Goal: Find specific page/section: Find specific page/section

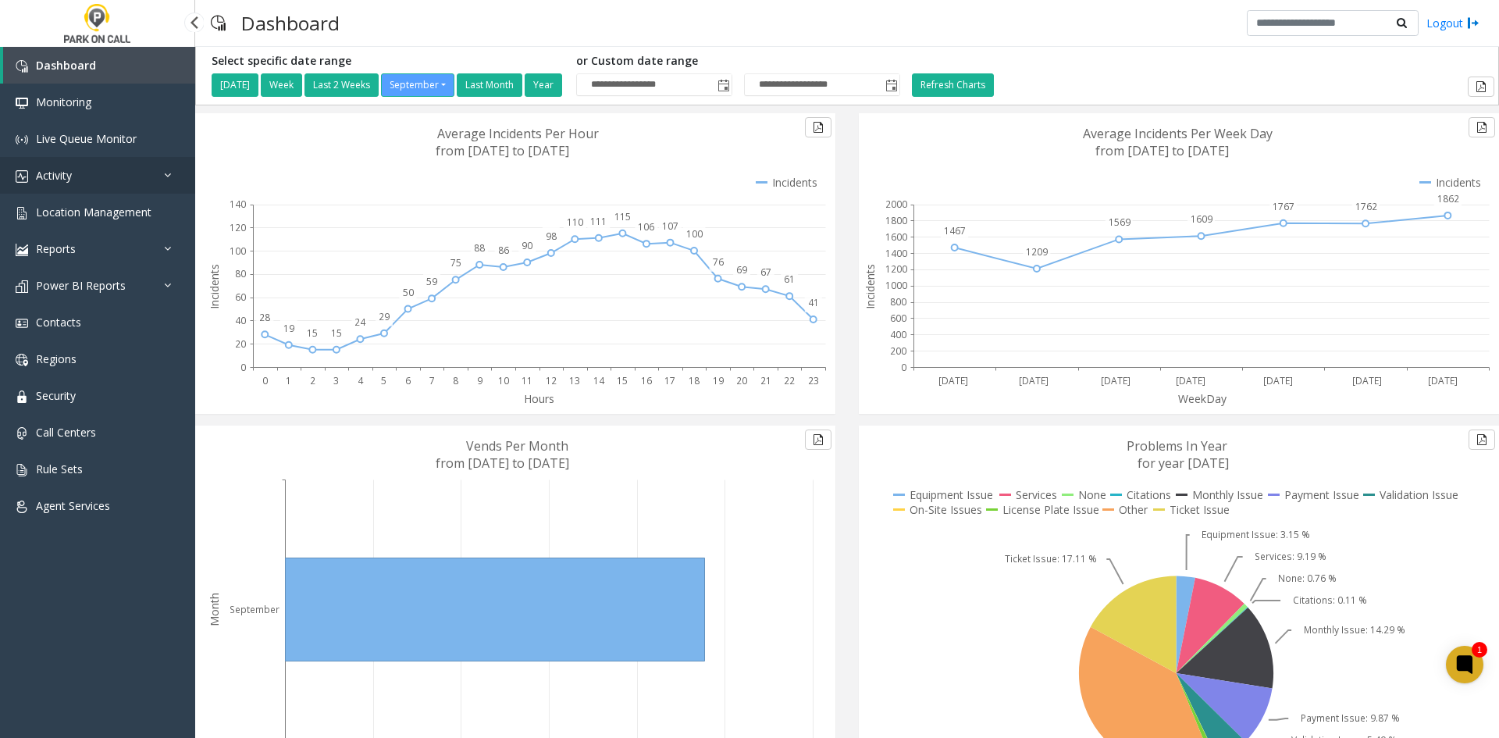
click at [76, 192] on link "Activity" at bounding box center [97, 175] width 195 height 37
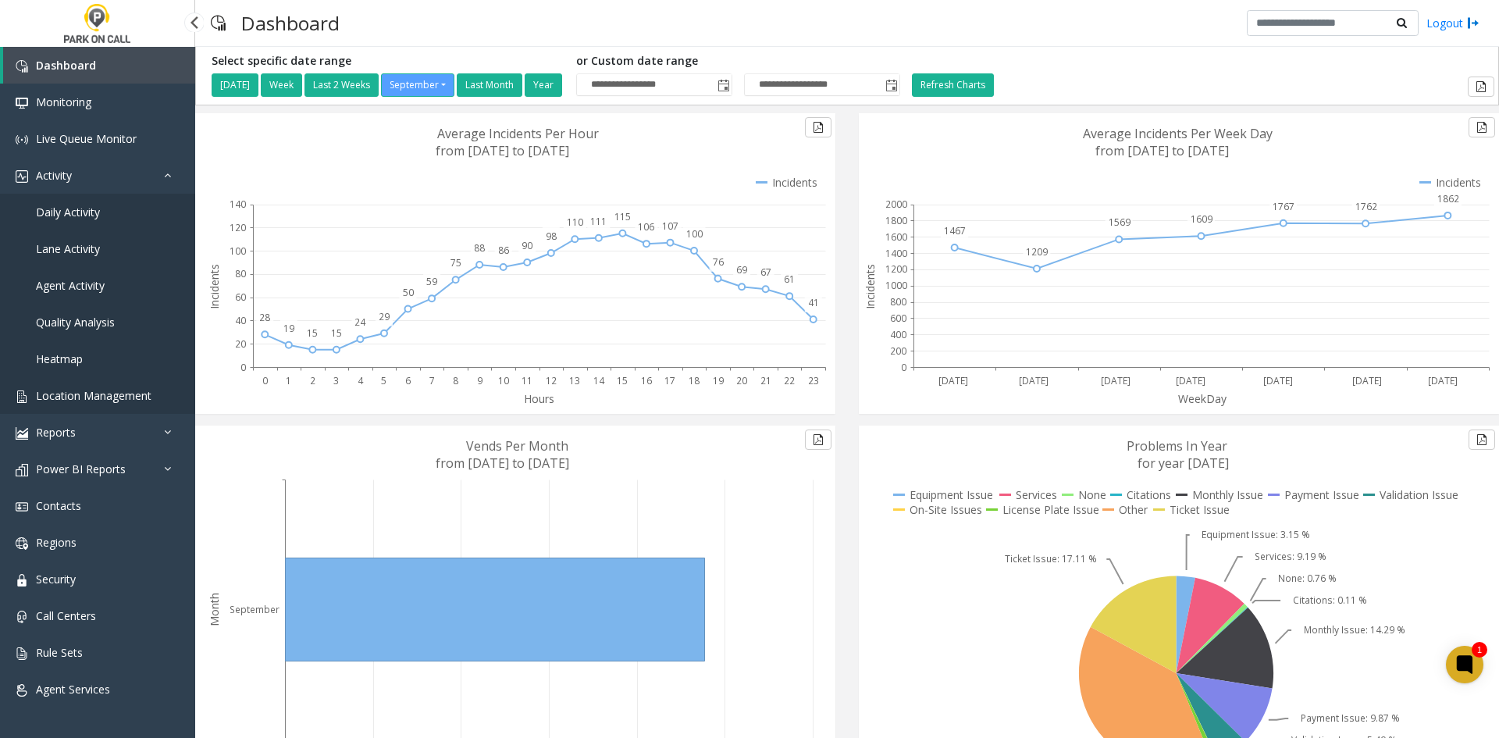
click at [91, 401] on span "Location Management" at bounding box center [94, 395] width 116 height 15
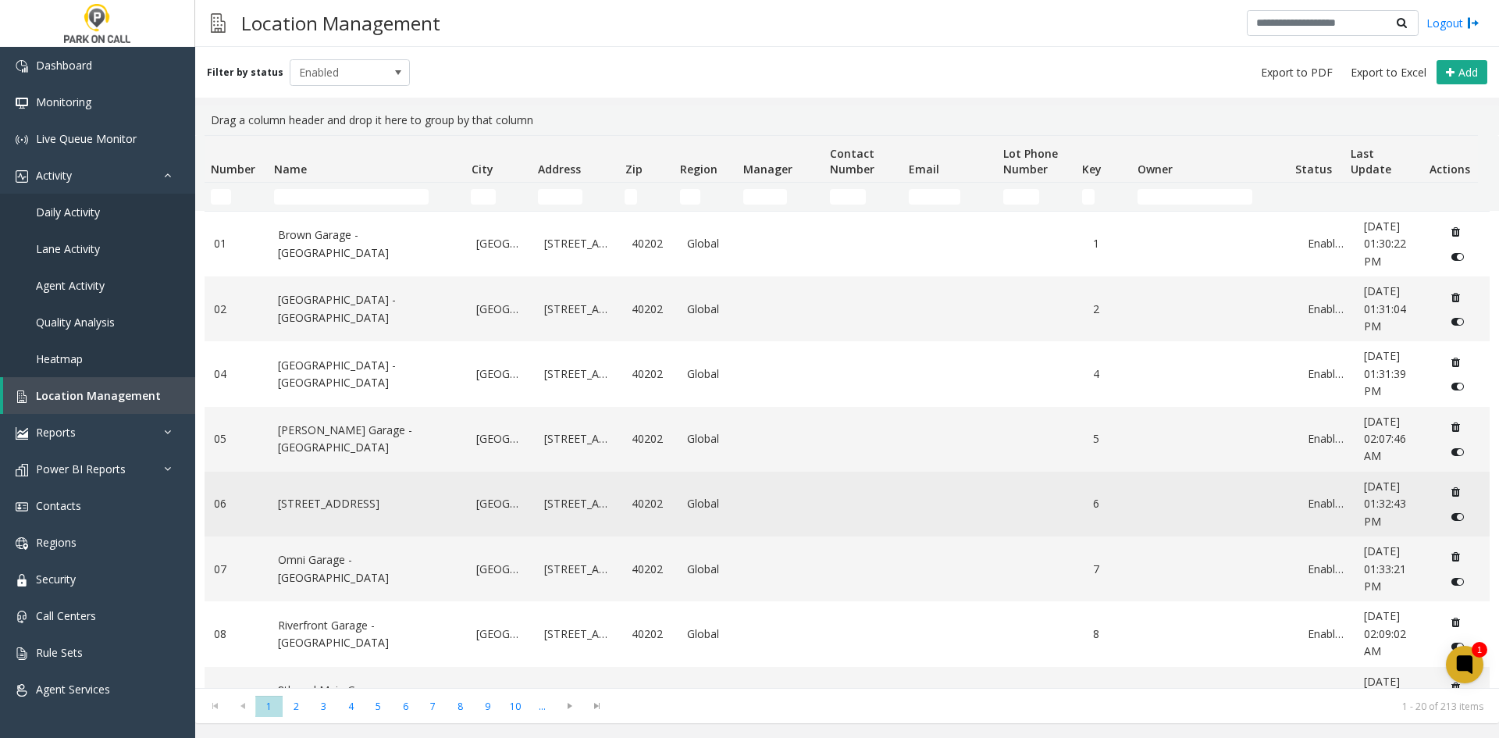
scroll to position [625, 0]
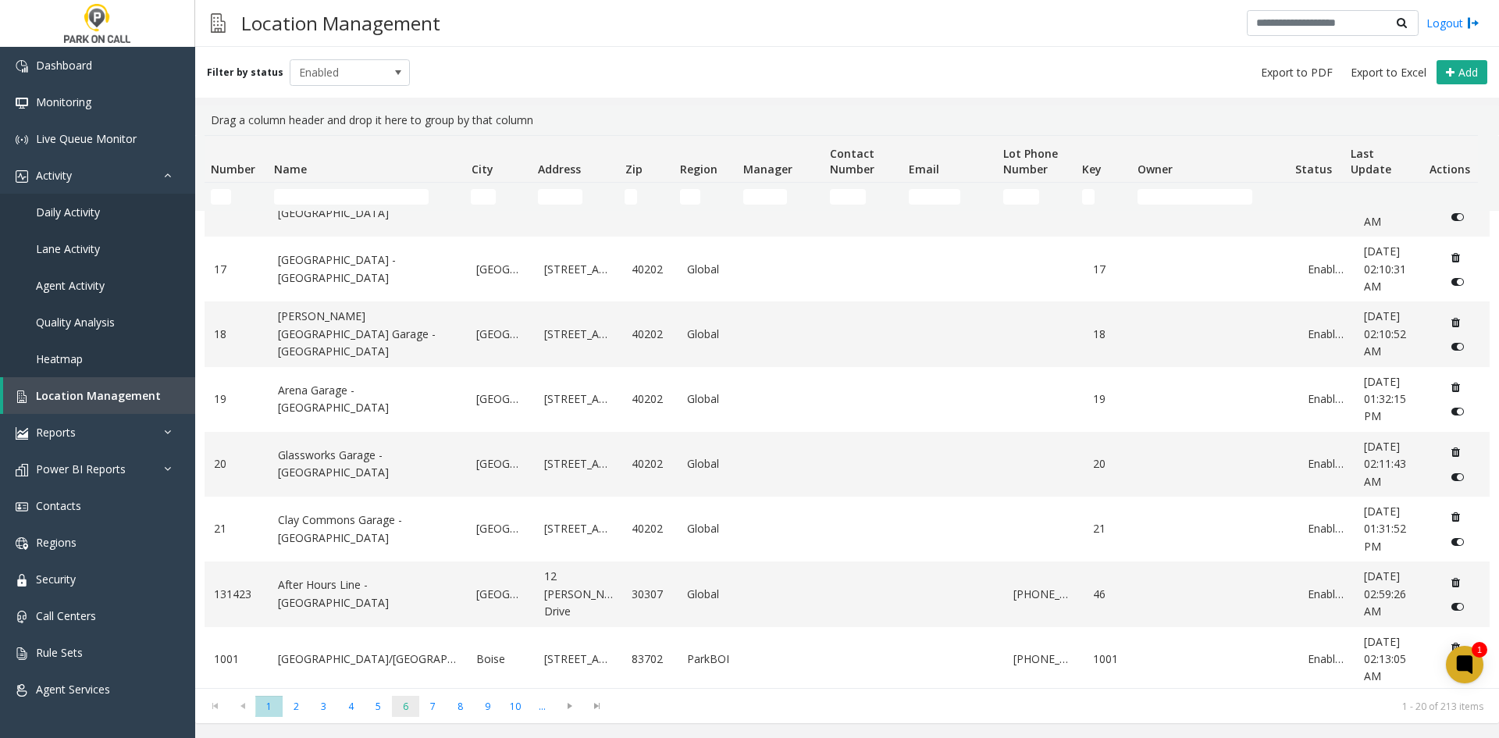
click at [415, 709] on span "6" at bounding box center [405, 706] width 27 height 21
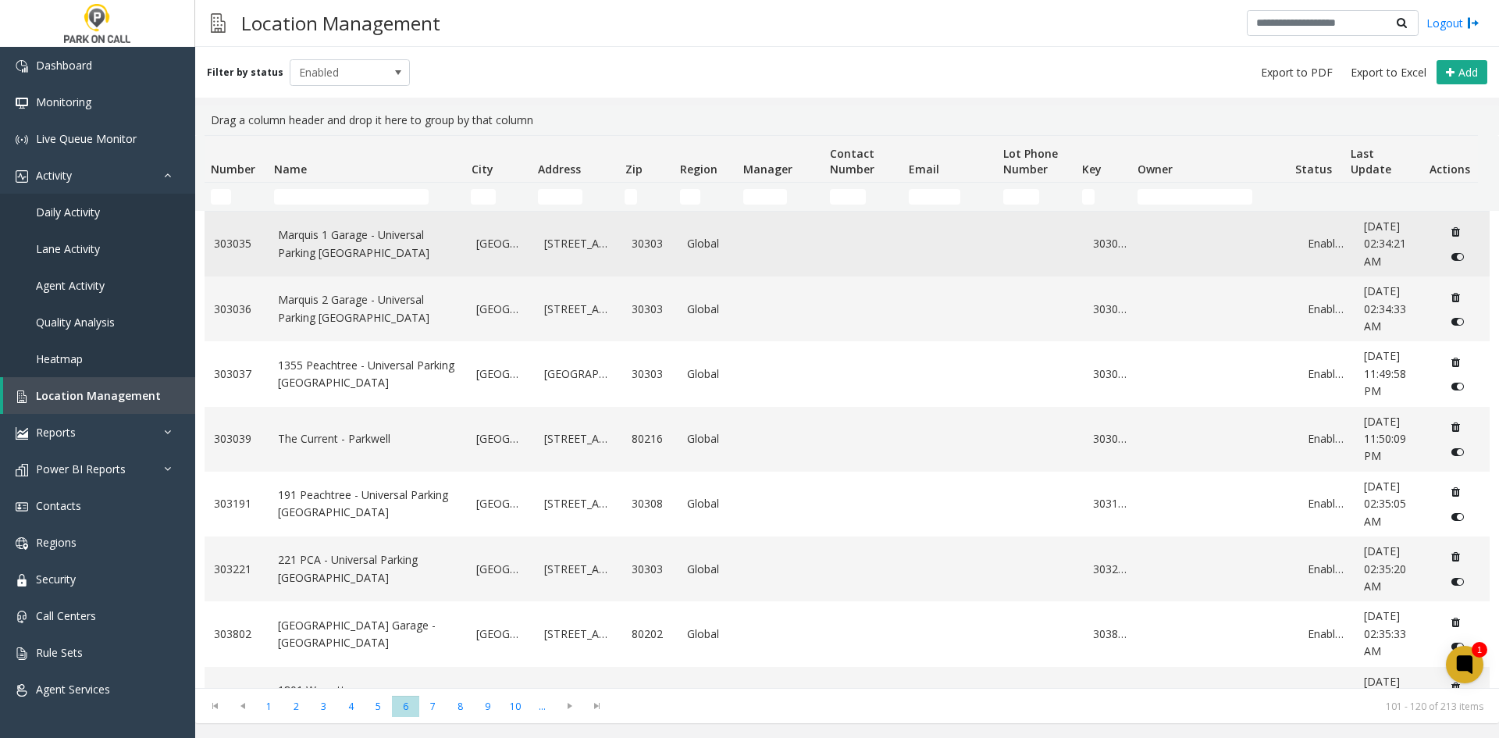
click at [303, 276] on td "Marquis 1 Garage - Universal Parking [GEOGRAPHIC_DATA]" at bounding box center [368, 244] width 199 height 65
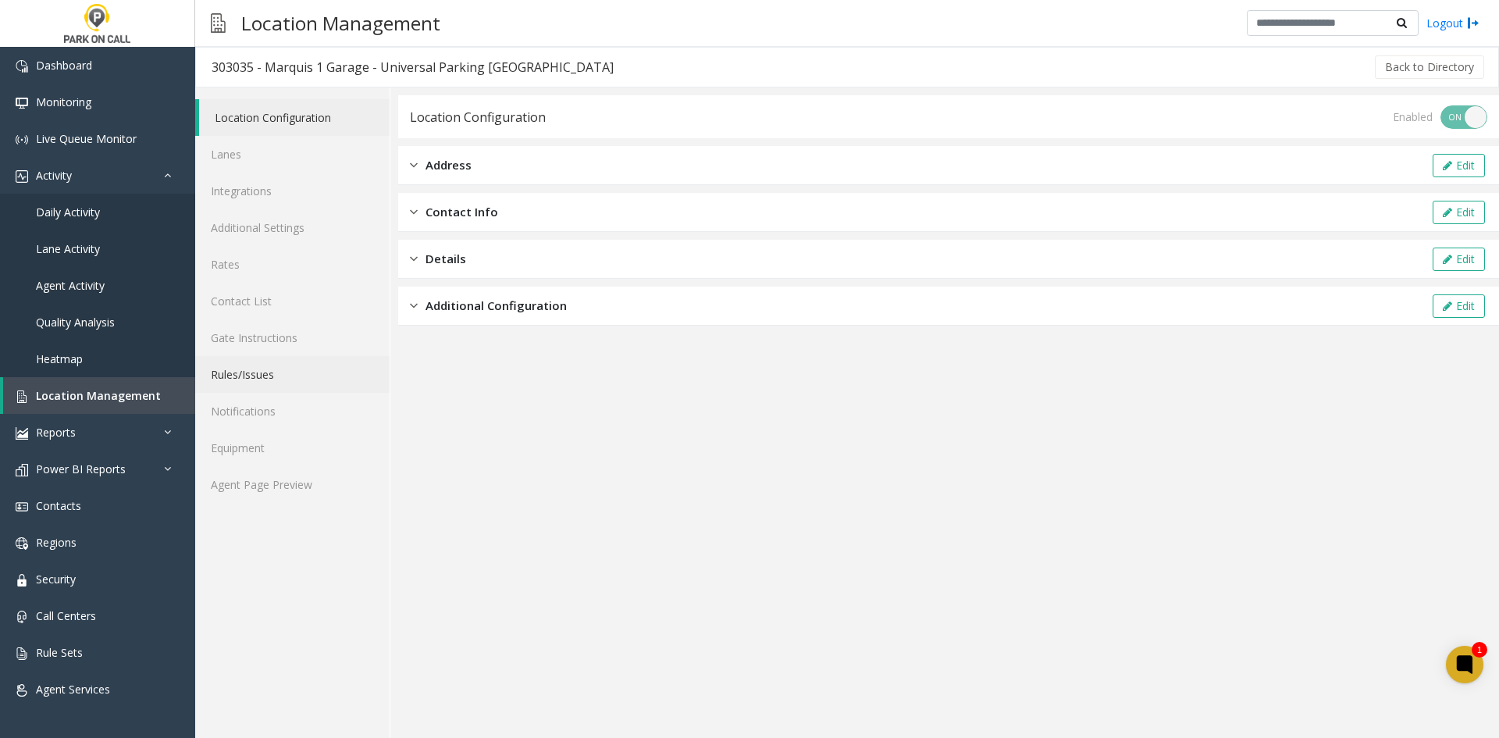
click at [308, 387] on link "Rules/Issues" at bounding box center [292, 374] width 194 height 37
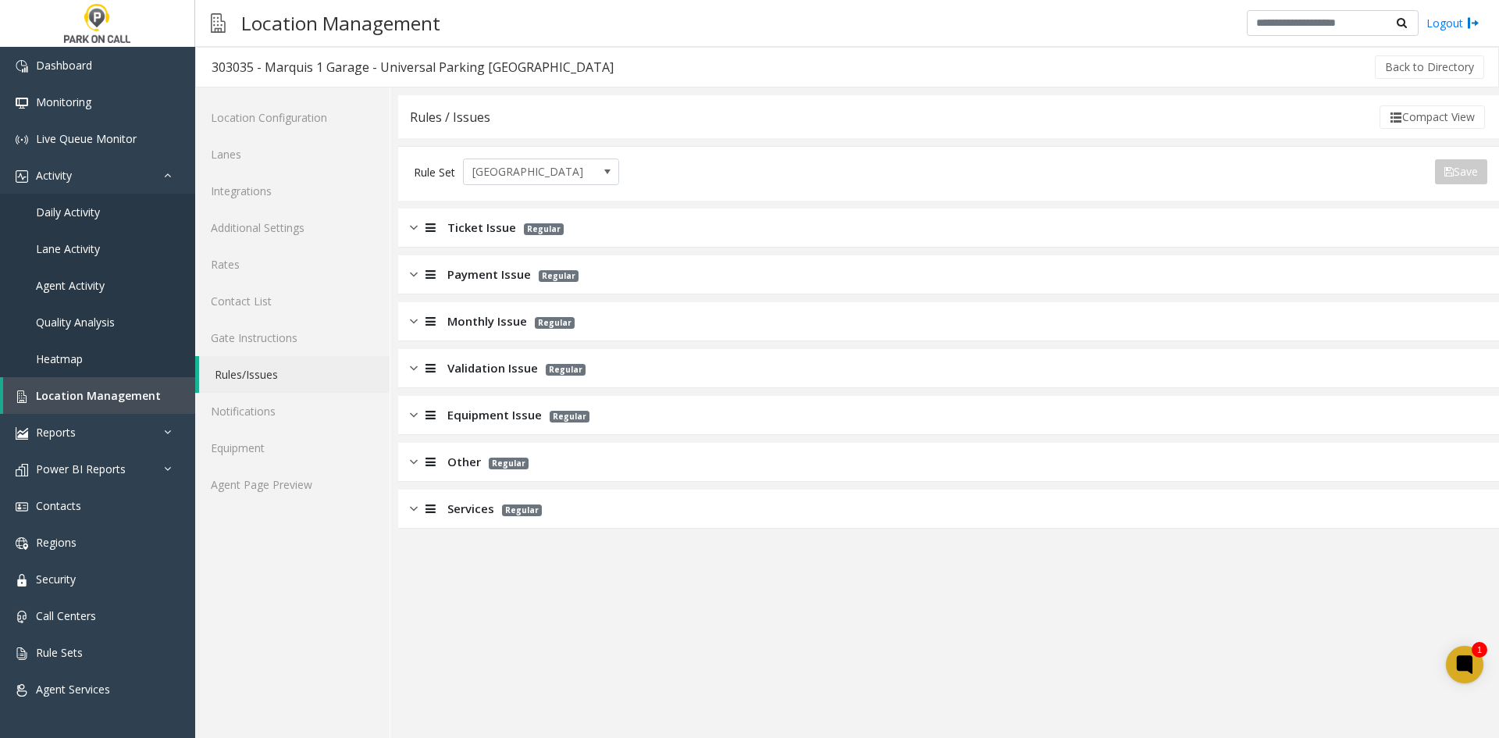
click at [445, 230] on div "Ticket Issue Regular" at bounding box center [487, 228] width 154 height 18
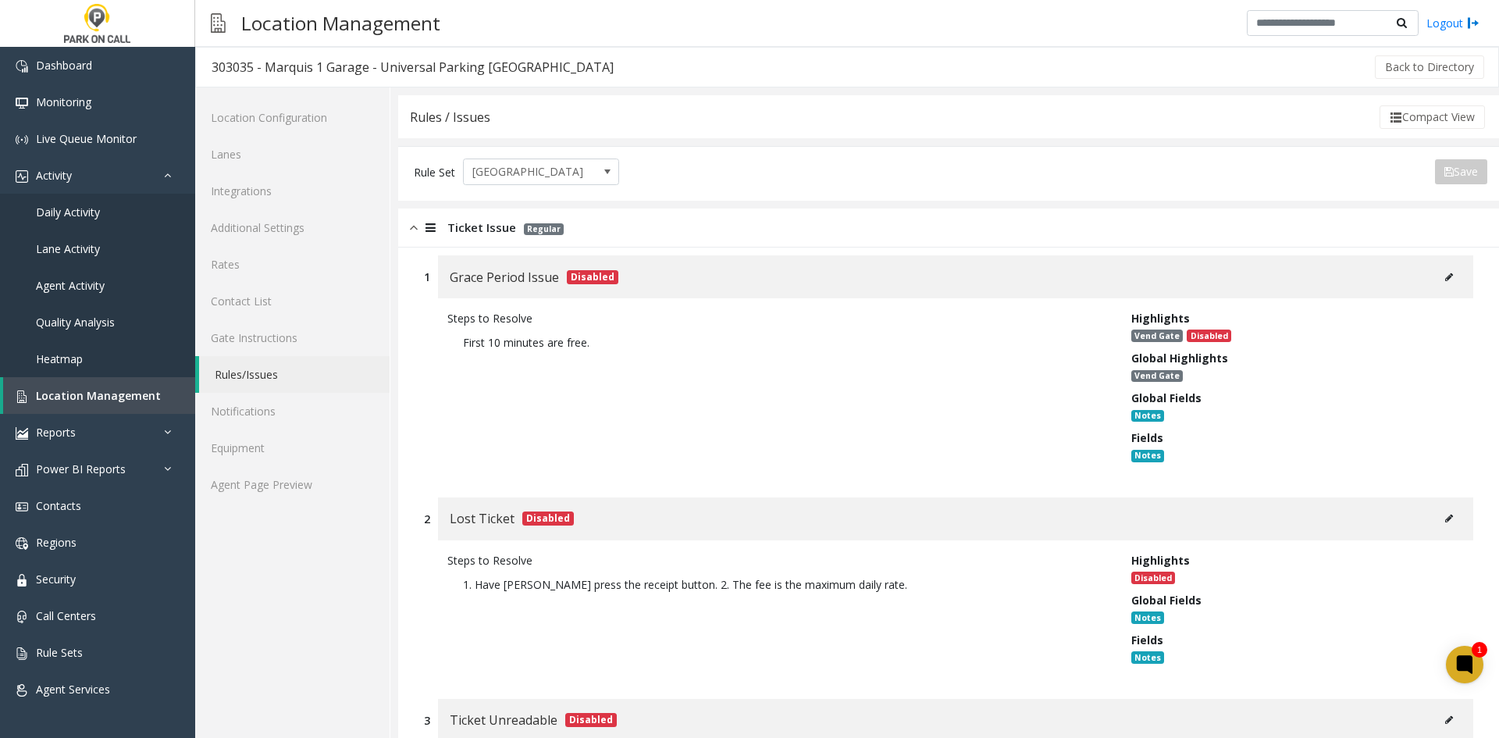
click at [461, 239] on div "Ticket Issue Regular" at bounding box center [948, 227] width 1101 height 39
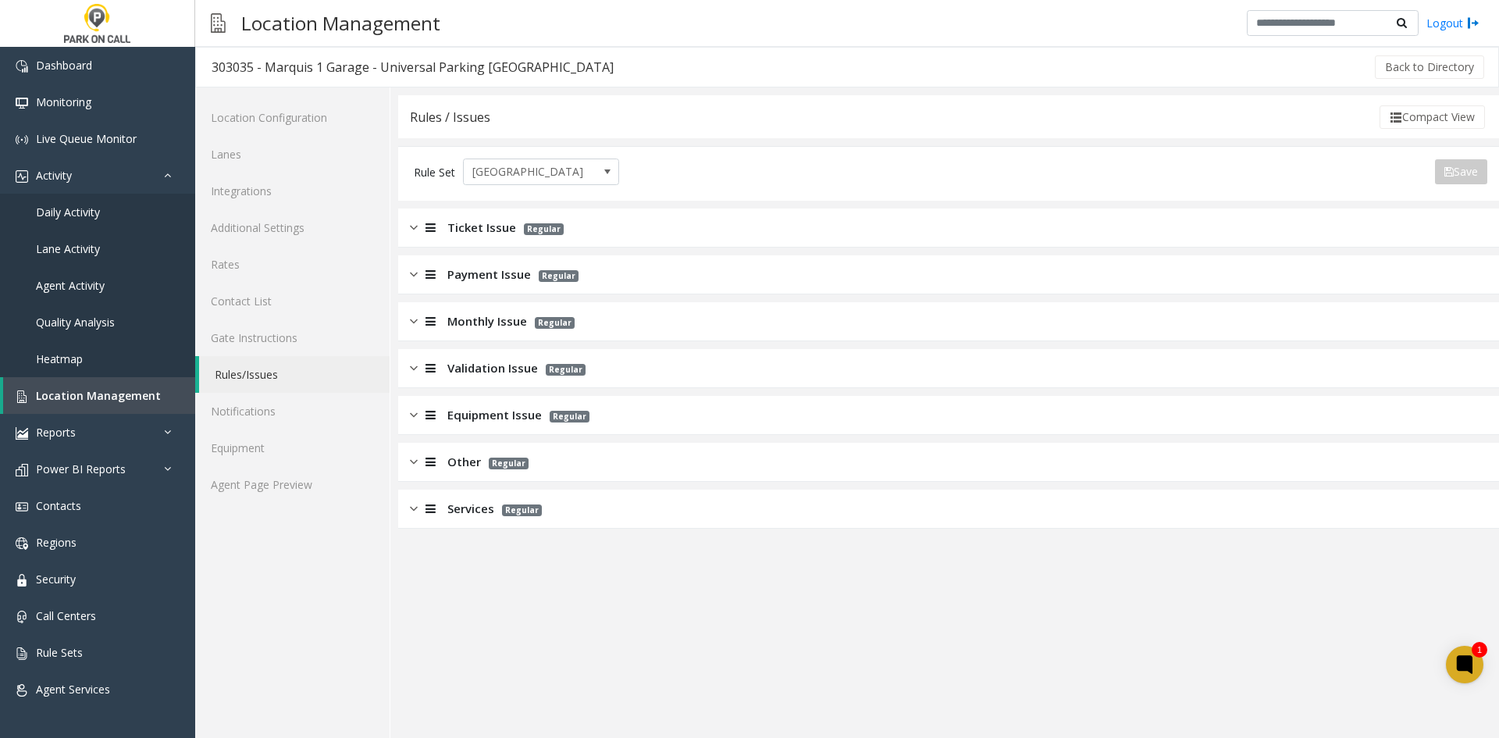
click at [419, 515] on div at bounding box center [429, 509] width 22 height 18
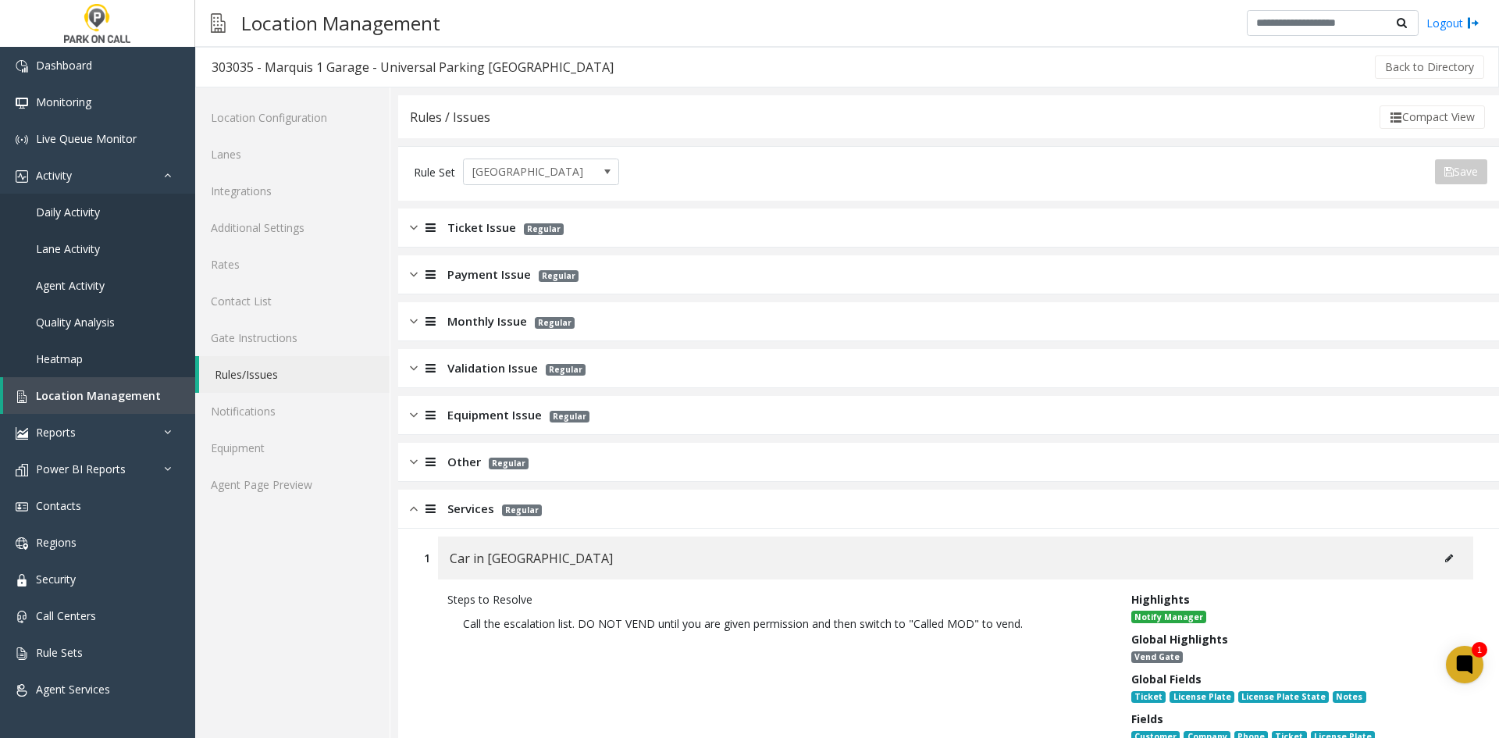
drag, startPoint x: 449, startPoint y: 481, endPoint x: 460, endPoint y: 443, distance: 39.8
click at [449, 480] on div "Other Regular" at bounding box center [948, 462] width 1101 height 39
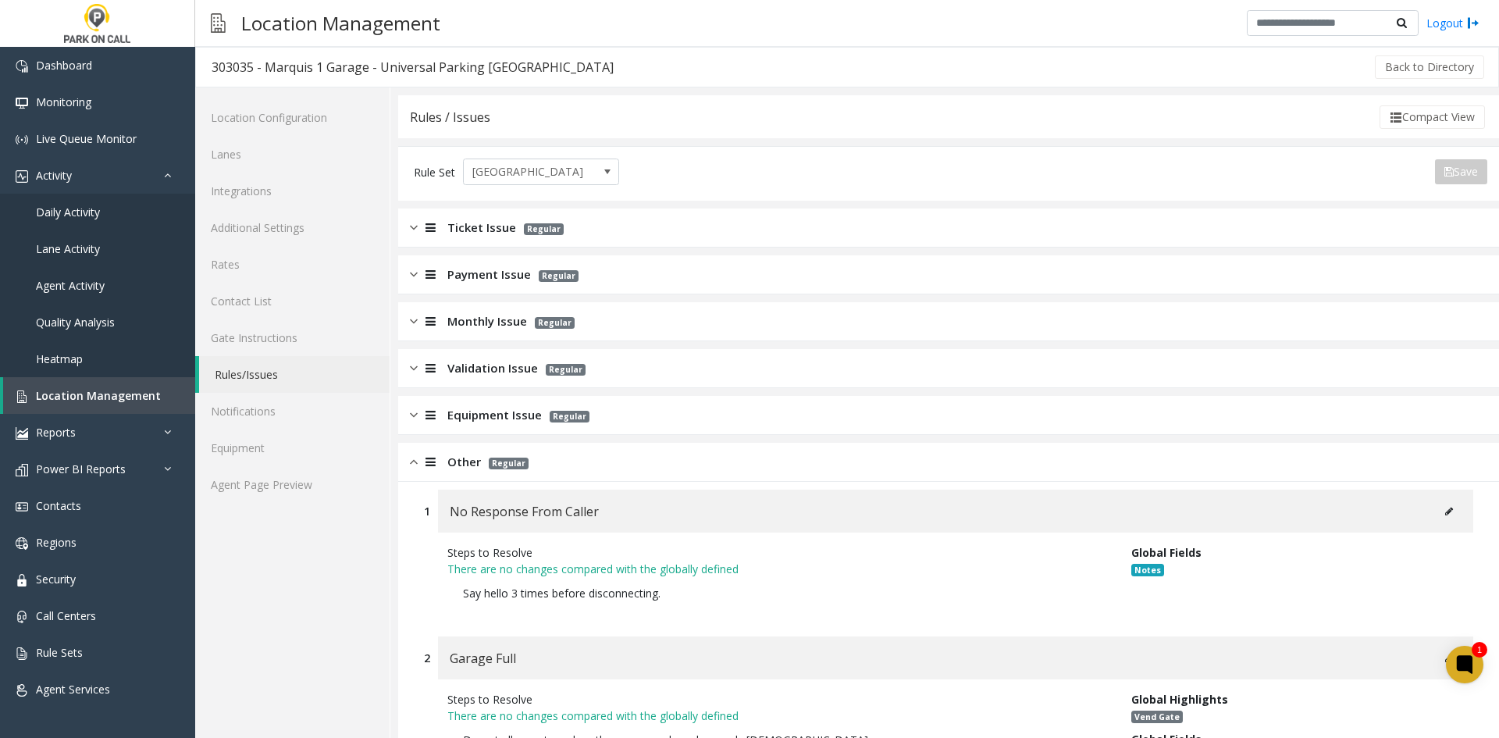
click at [437, 463] on div at bounding box center [429, 462] width 22 height 18
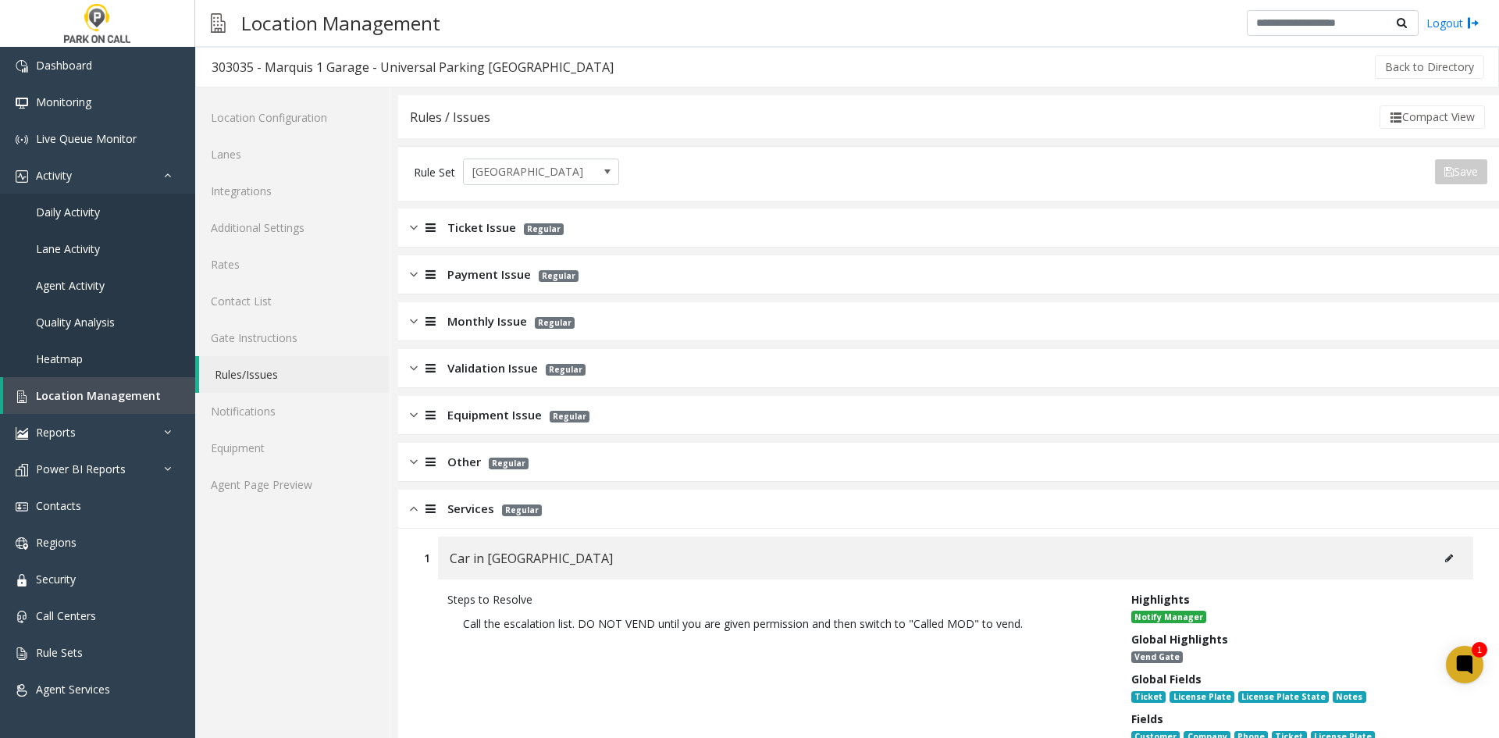
click at [423, 502] on div at bounding box center [429, 509] width 22 height 18
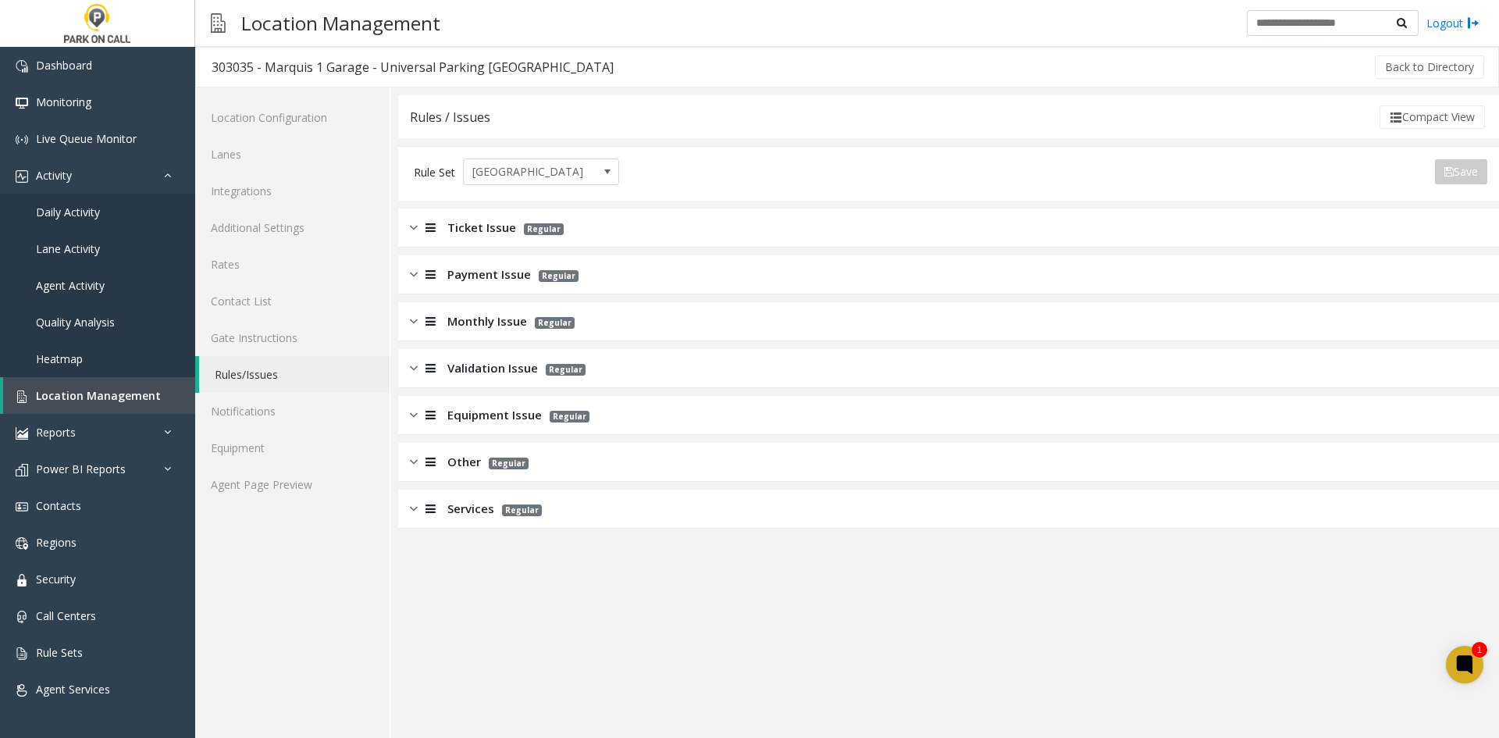
click at [486, 226] on span "Ticket Issue" at bounding box center [481, 228] width 69 height 18
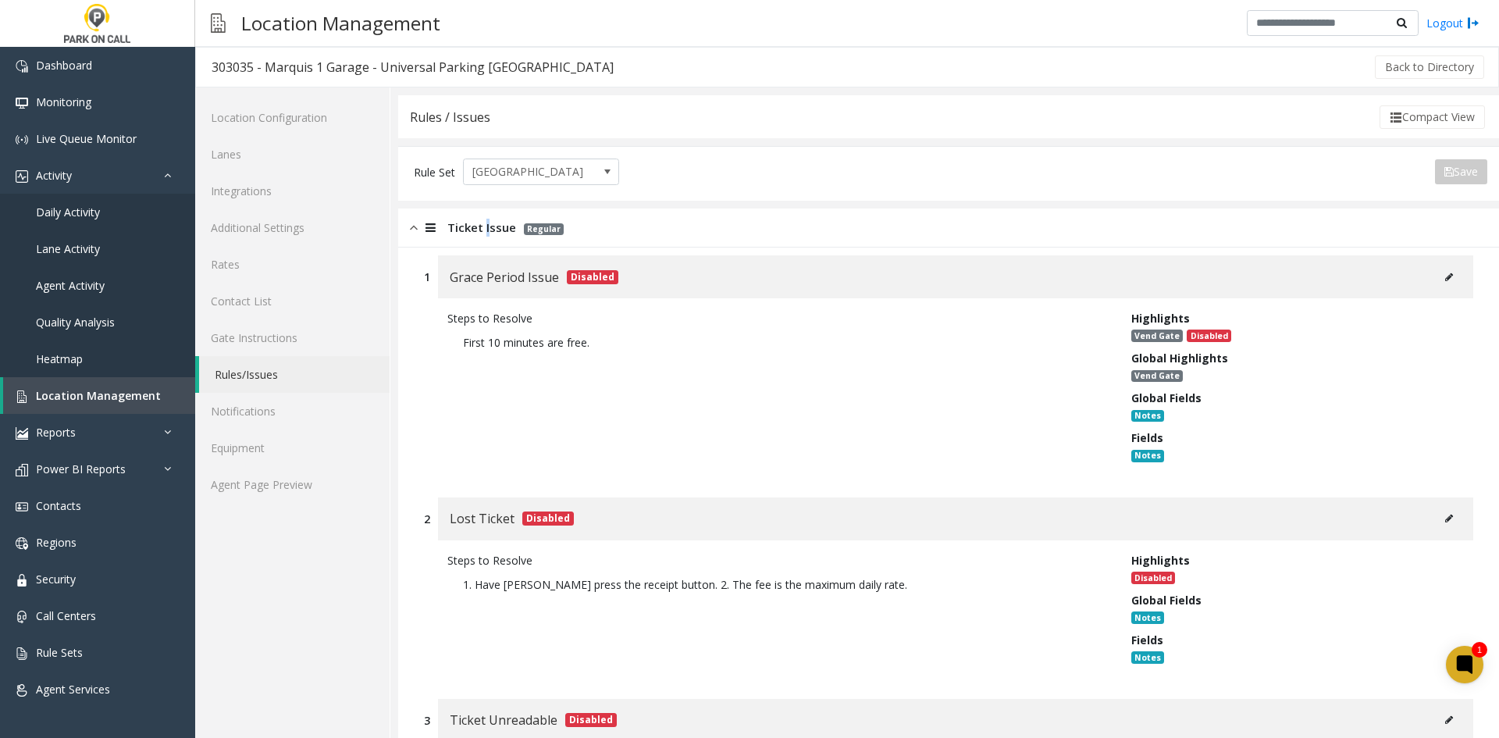
click at [1437, 282] on button at bounding box center [1449, 276] width 25 height 23
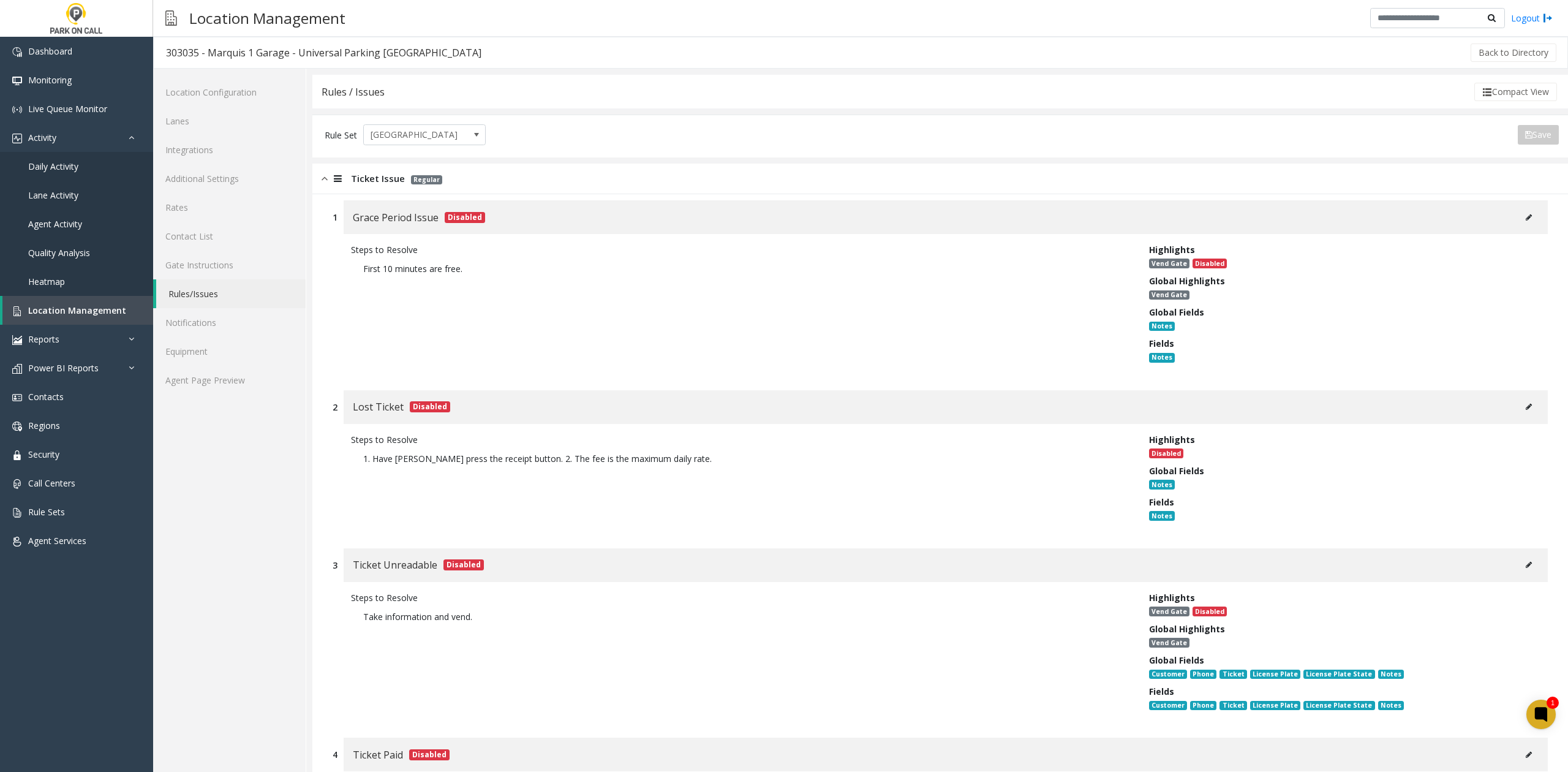
click at [587, 263] on p "First 10 minutes are free." at bounding box center [740, 268] width 780 height 25
click at [61, 311] on span "Location Management" at bounding box center [77, 310] width 98 height 12
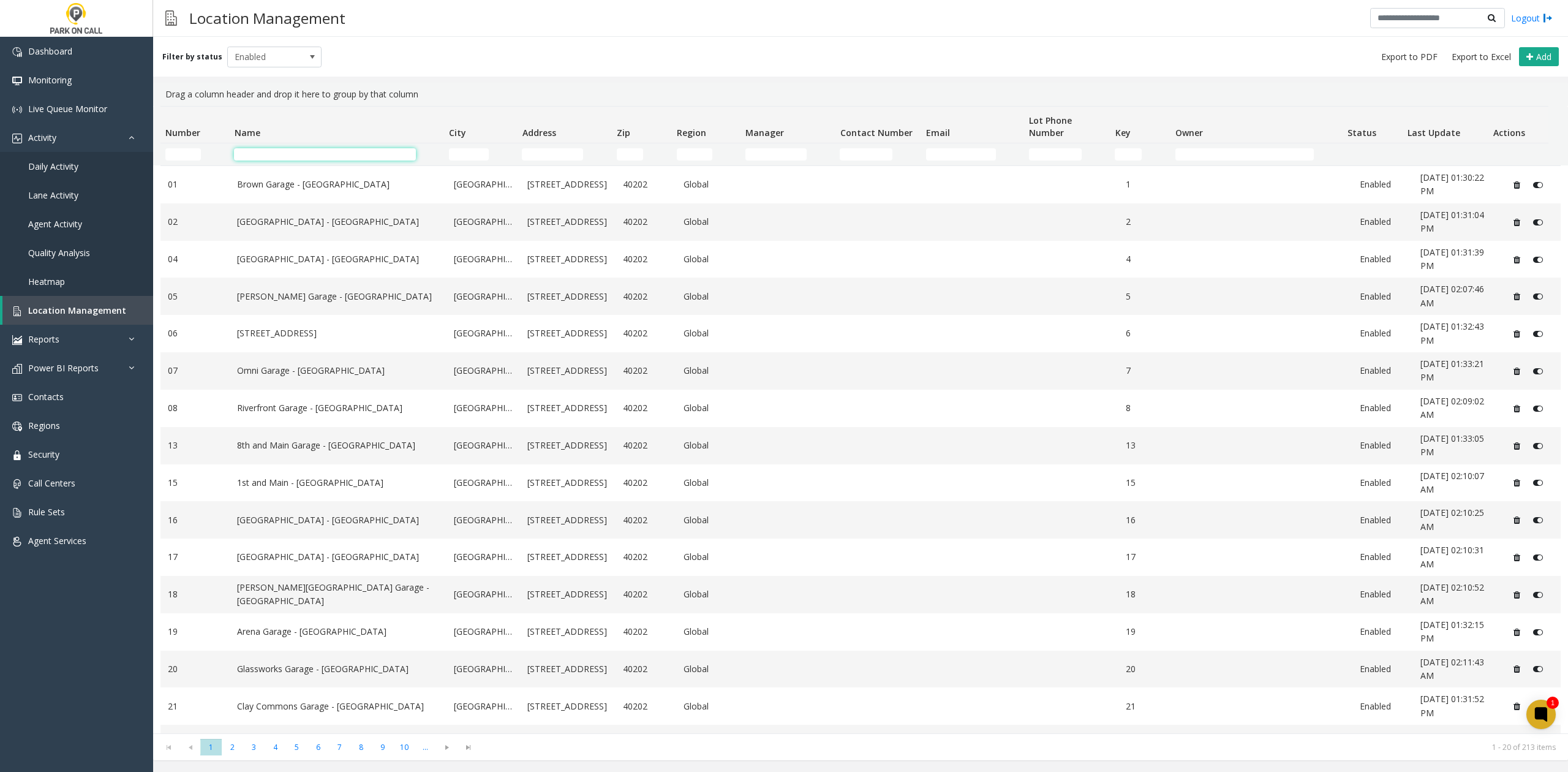
click at [348, 150] on input "Name Filter" at bounding box center [324, 155] width 181 height 13
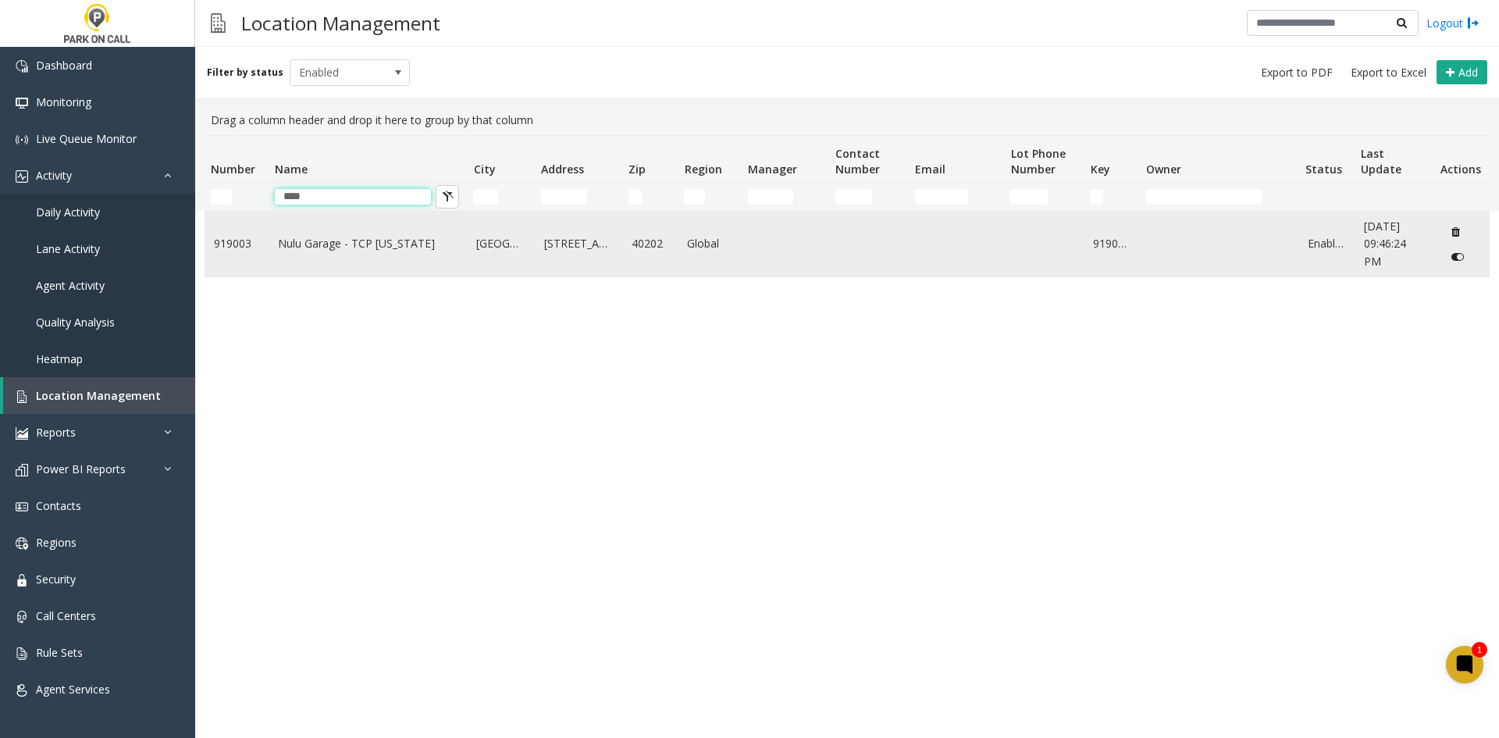
type input "****"
click at [326, 258] on td "Nulu Garage - TCP [US_STATE]" at bounding box center [368, 244] width 199 height 65
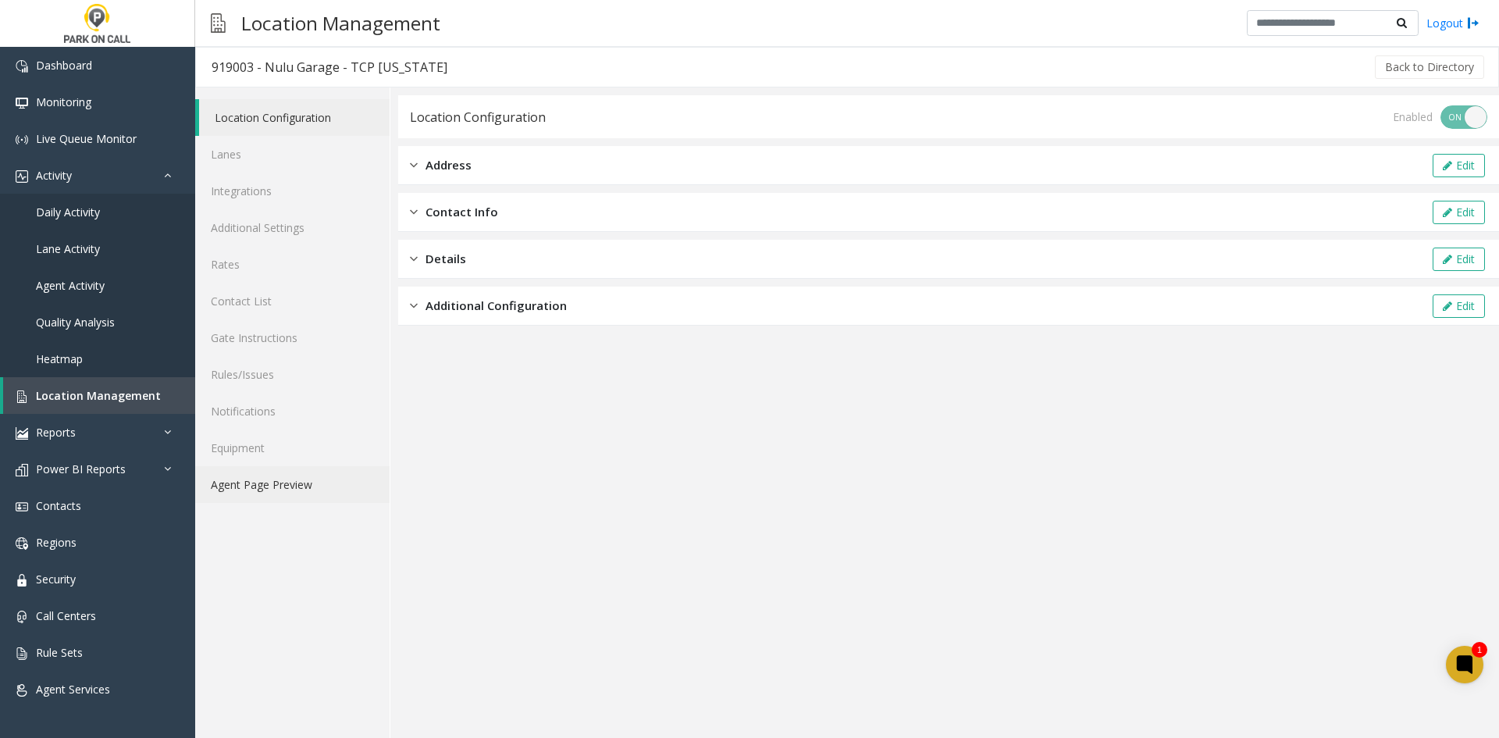
click at [265, 495] on link "Agent Page Preview" at bounding box center [292, 484] width 194 height 37
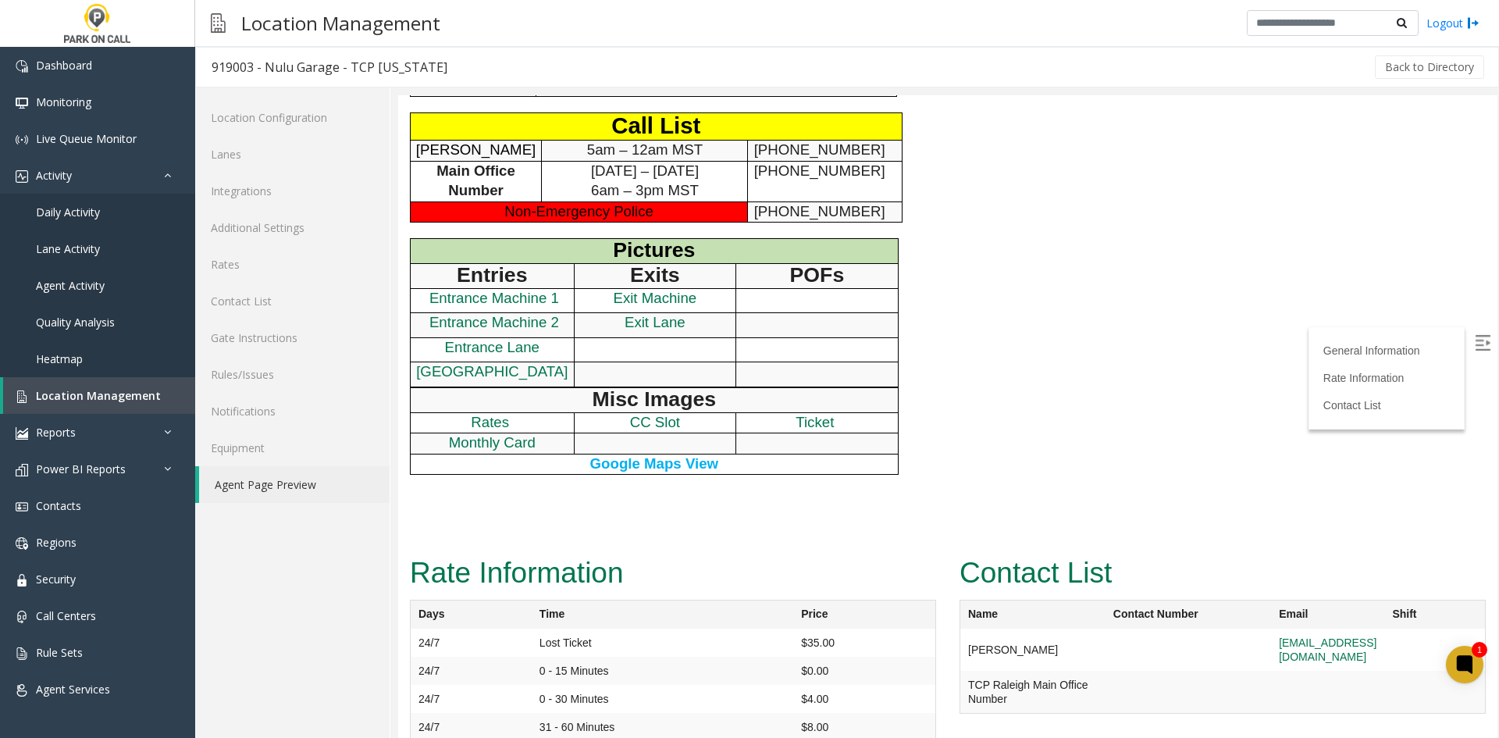
scroll to position [434, 0]
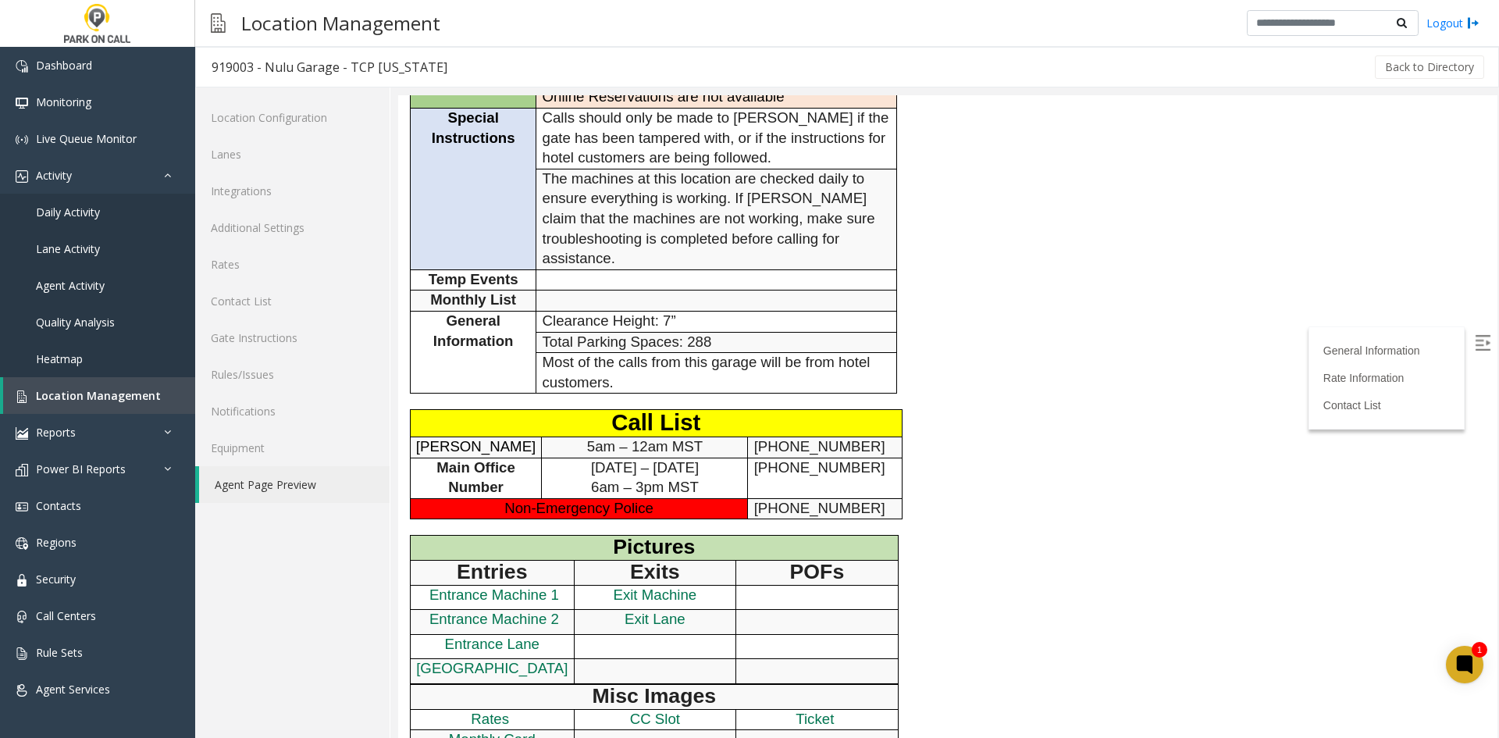
drag, startPoint x: 208, startPoint y: 603, endPoint x: 223, endPoint y: 608, distance: 15.8
click at [219, 607] on div "Location Configuration Lanes Integrations Additional Settings Rates Contact Lis…" at bounding box center [292, 412] width 195 height 650
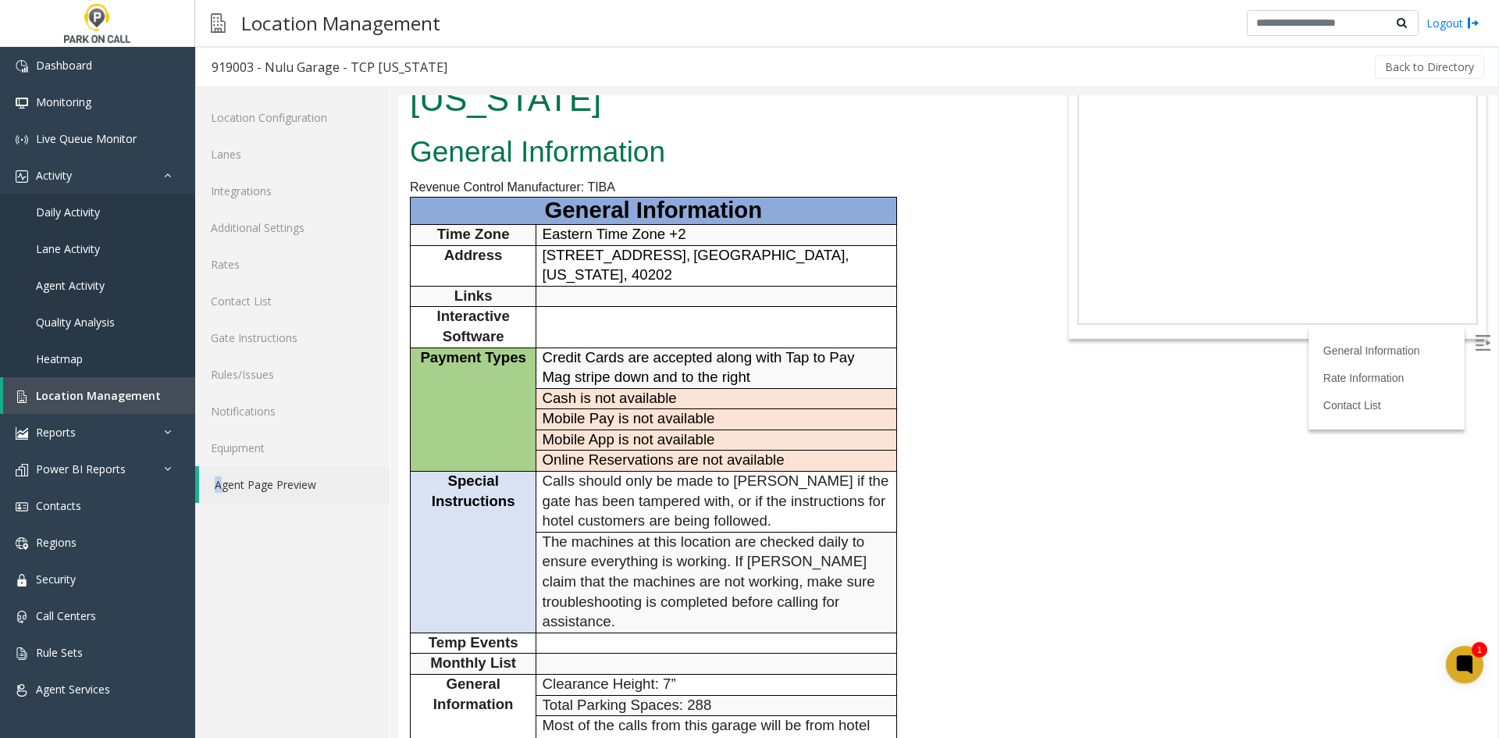
scroll to position [0, 0]
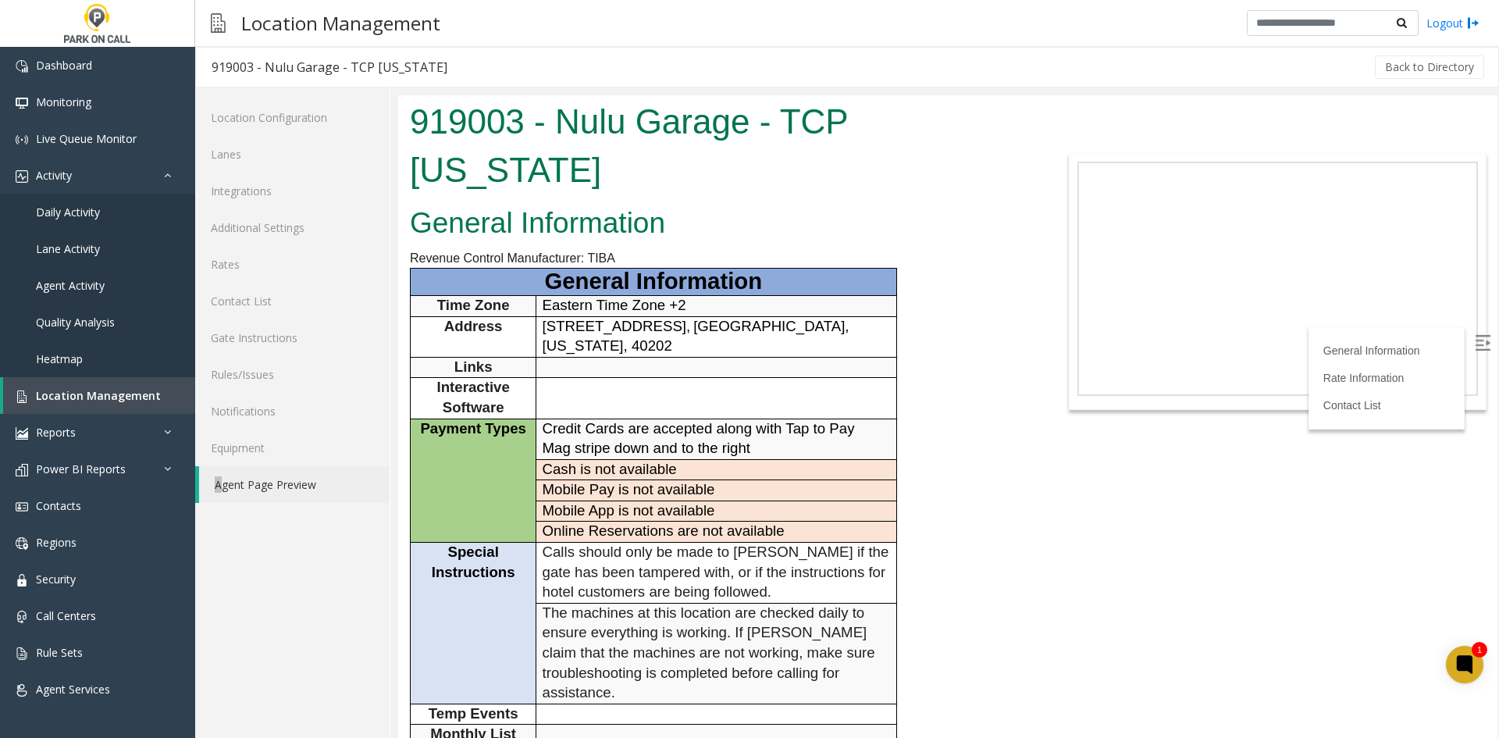
click at [657, 543] on span "Calls should only be made to [PERSON_NAME] if the gate has been tampered with, …" at bounding box center [716, 571] width 347 height 56
click at [671, 51] on div "Back to Directory" at bounding box center [975, 67] width 1024 height 39
click at [576, 128] on h1 "919003 - Nulu Garage - TCP [US_STATE]" at bounding box center [719, 146] width 618 height 96
drag, startPoint x: 576, startPoint y: 128, endPoint x: 662, endPoint y: 130, distance: 85.9
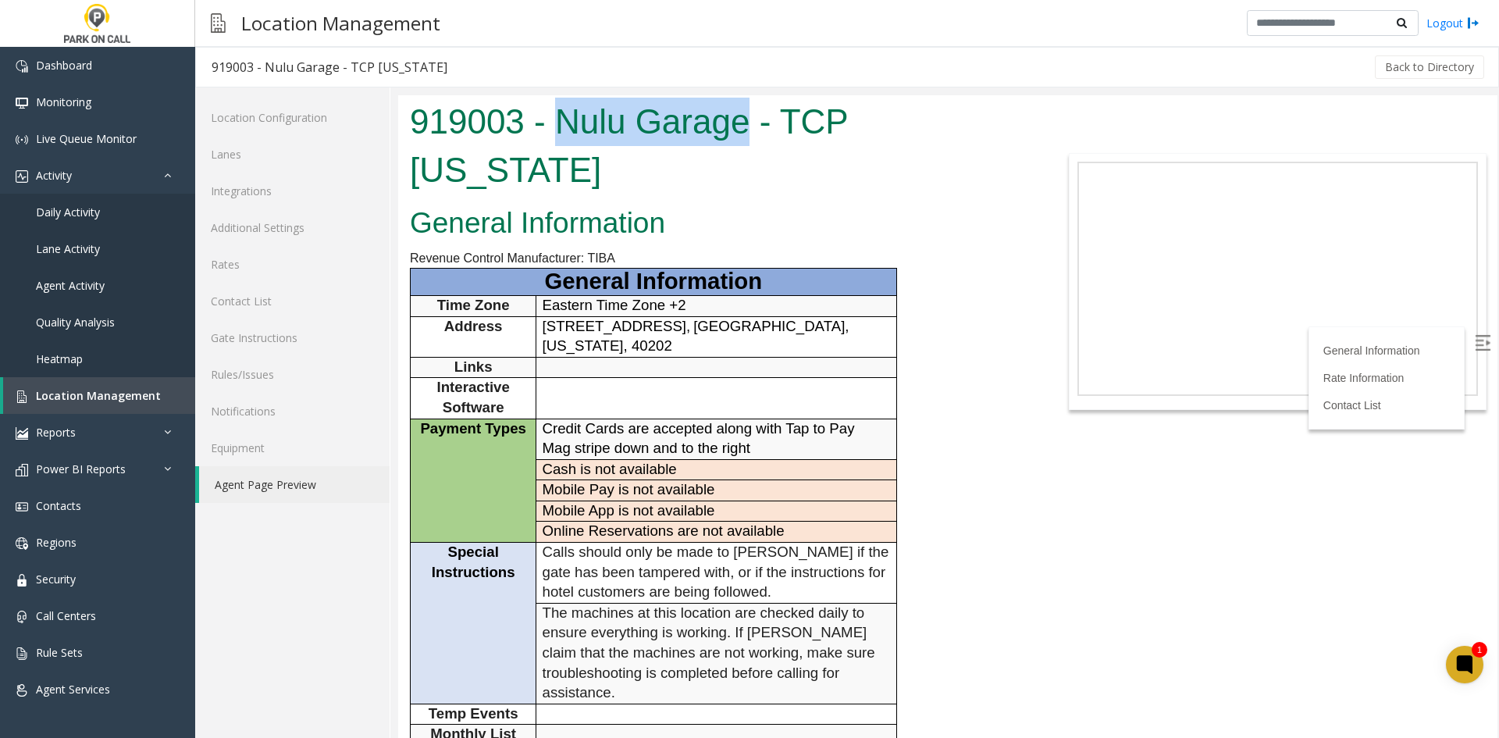
click at [662, 130] on h1 "919003 - Nulu Garage - TCP [US_STATE]" at bounding box center [719, 146] width 618 height 96
copy h1 "Nulu Garage"
click at [1026, 691] on div "General Information Revenue Control Manufacturer: TIBA General Information Time…" at bounding box center [718, 740] width 641 height 1081
click at [579, 117] on h1 "919003 - Nulu Garage - TCP [US_STATE]" at bounding box center [719, 146] width 618 height 96
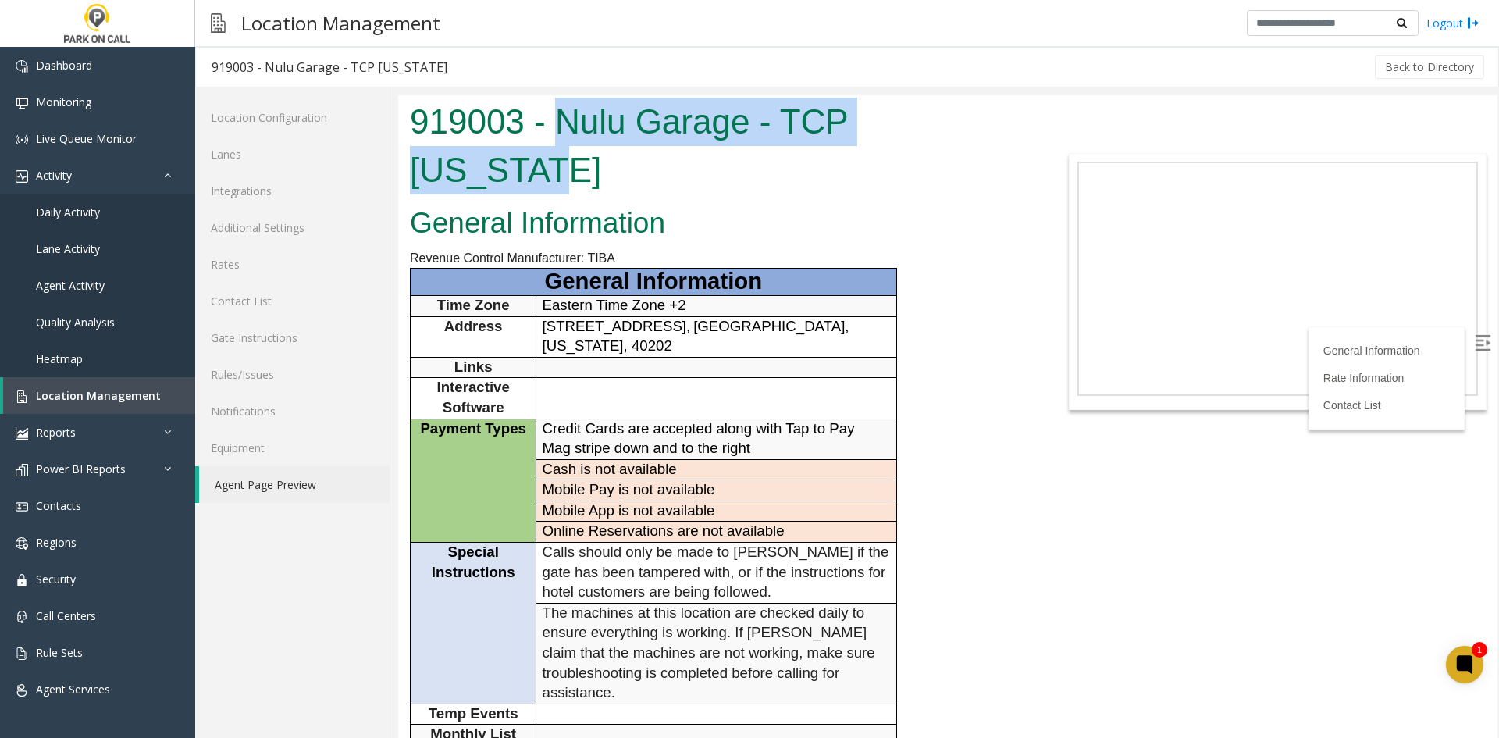
drag, startPoint x: 579, startPoint y: 117, endPoint x: 915, endPoint y: 101, distance: 336.1
click at [915, 101] on h1 "919003 - Nulu Garage - TCP [US_STATE]" at bounding box center [719, 146] width 618 height 96
copy h1 "Nulu Garage - TCP [US_STATE]"
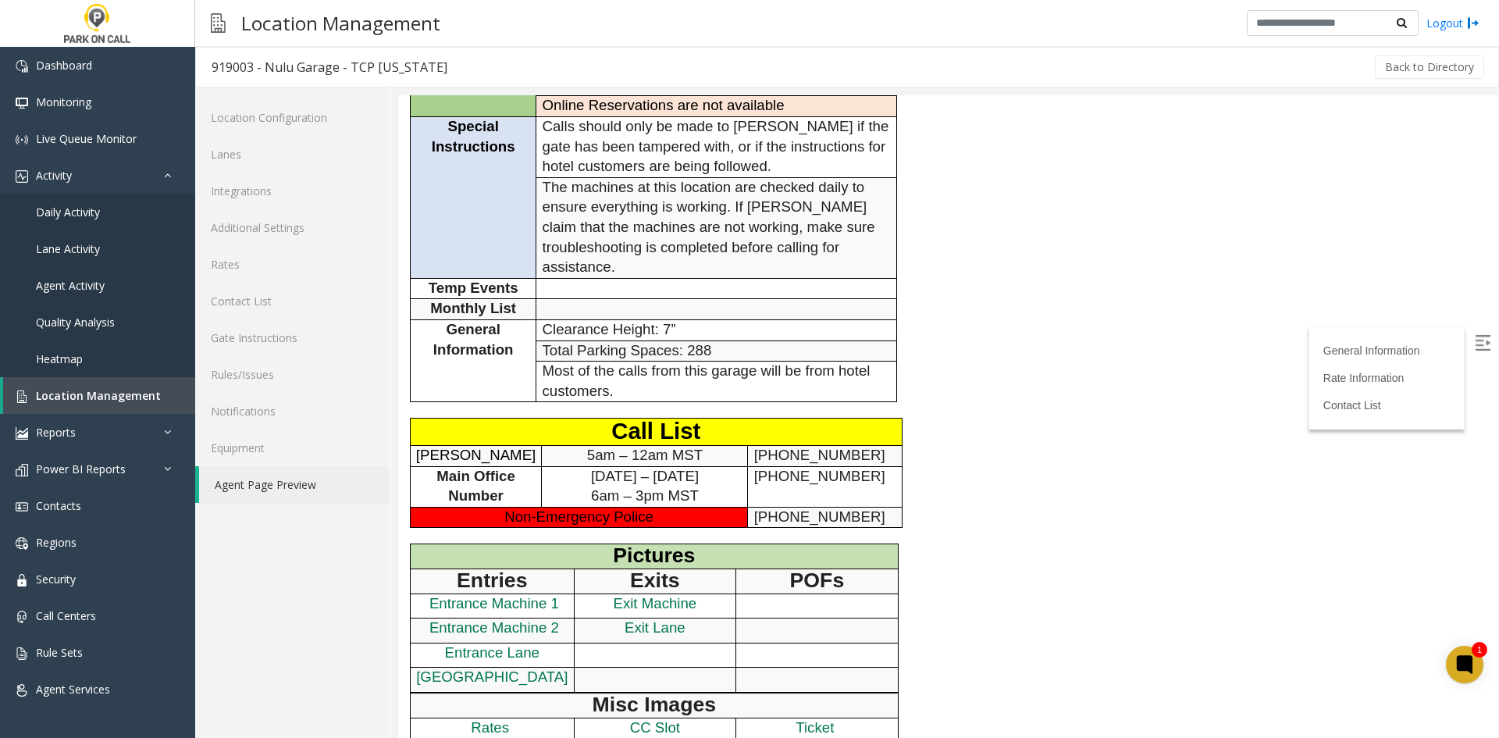
scroll to position [234, 0]
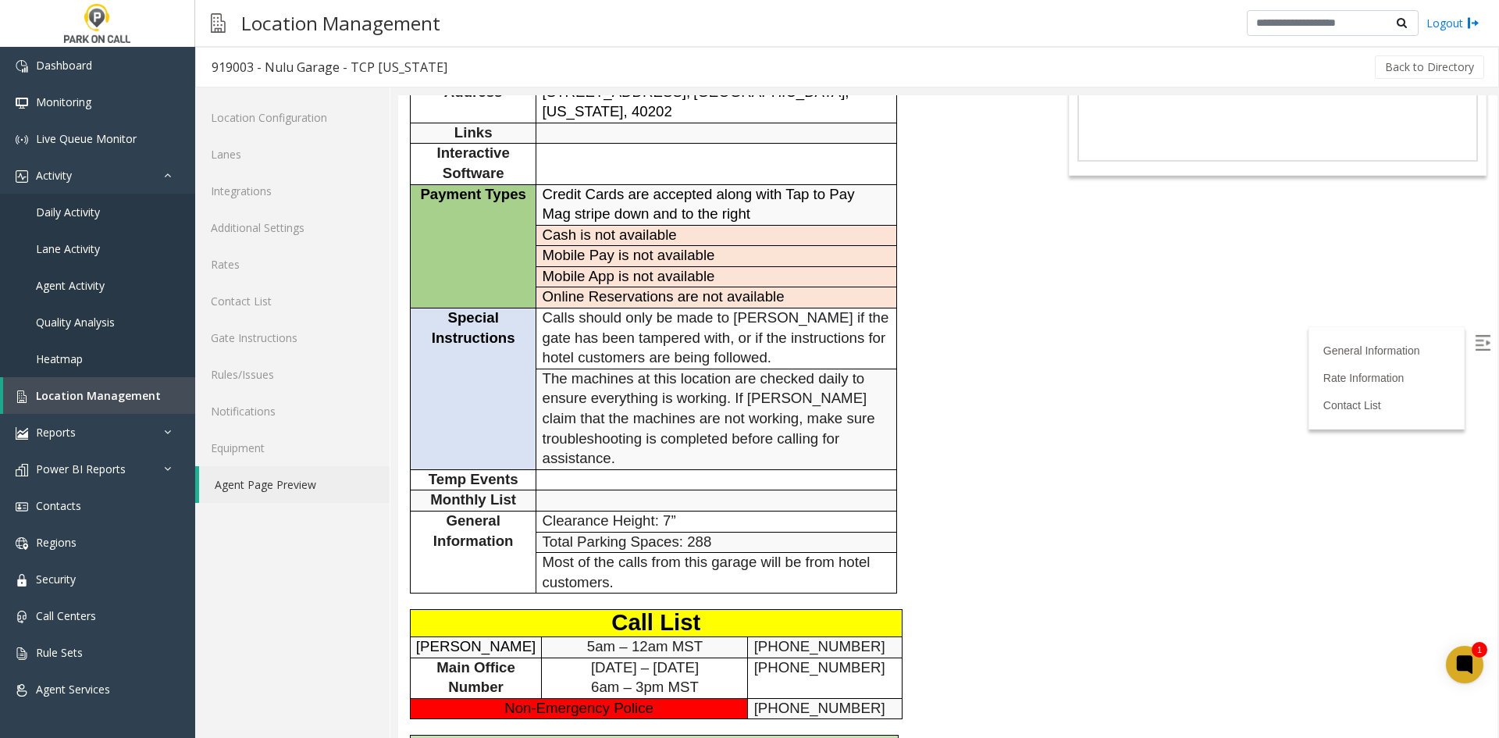
click at [600, 554] on span "Most of the calls from this garage will be from hotel customers." at bounding box center [707, 572] width 328 height 37
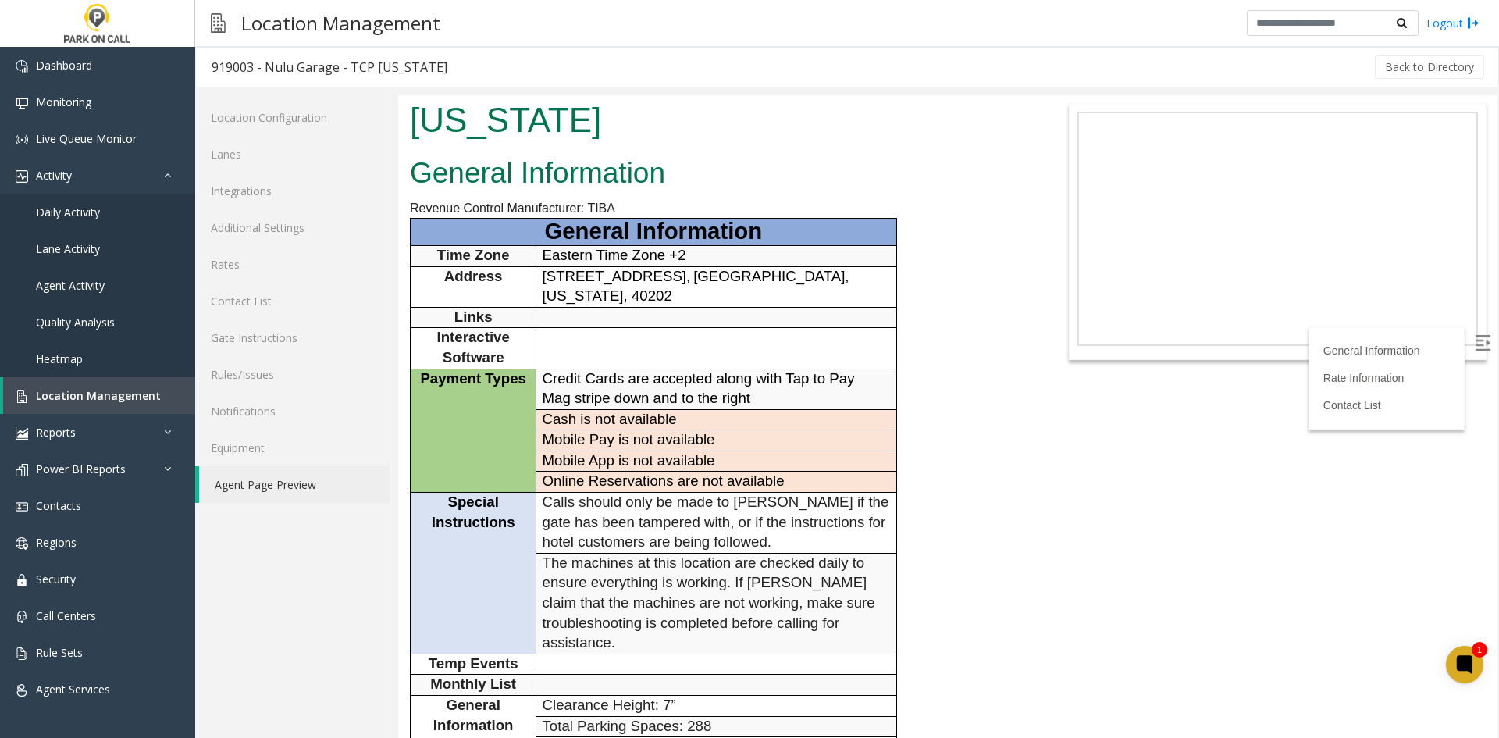
scroll to position [0, 0]
